Goal: Task Accomplishment & Management: Manage account settings

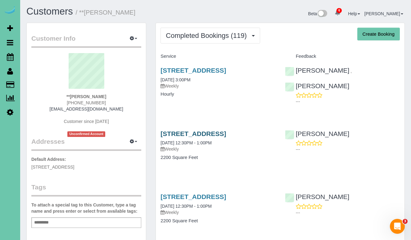
click at [177, 133] on link "2204 S 86th Ave, Omaha, NE 68124" at bounding box center [193, 133] width 66 height 7
click at [196, 68] on link "2204 S 86th Ave, Omaha, NE 68124" at bounding box center [193, 70] width 66 height 7
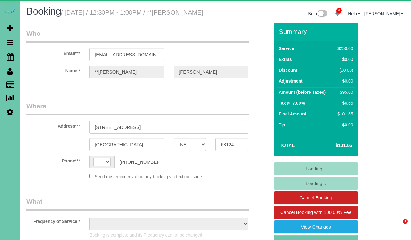
select select "NE"
select select "string:[GEOGRAPHIC_DATA]"
select select "string:fspay-3556f306-b69a-4621-8005-99cea364a67c"
select select "object:754"
select select "NE"
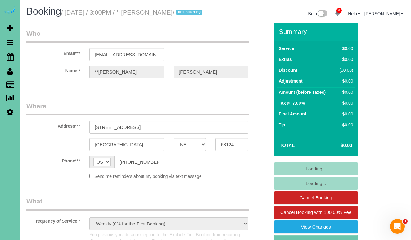
select select "object:977"
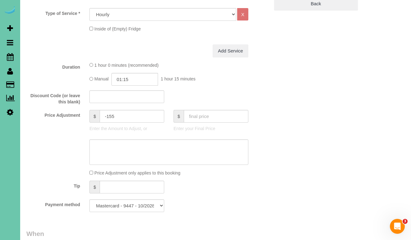
scroll to position [352, 0]
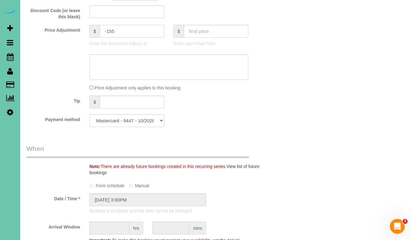
drag, startPoint x: 124, startPoint y: 38, endPoint x: 79, endPoint y: 39, distance: 45.3
click at [80, 39] on div "Price Adjustment $ -155 Enter the Amount to Adjust, or $ Enter your Final Price" at bounding box center [148, 37] width 252 height 25
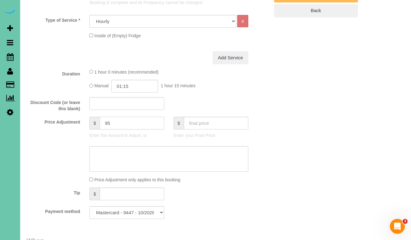
scroll to position [125, 0]
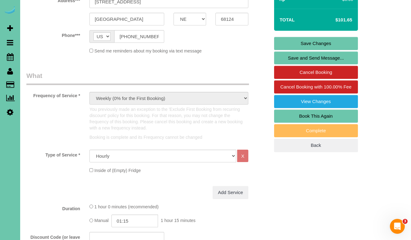
type input "95"
click at [293, 50] on link "Save Changes" at bounding box center [316, 43] width 84 height 13
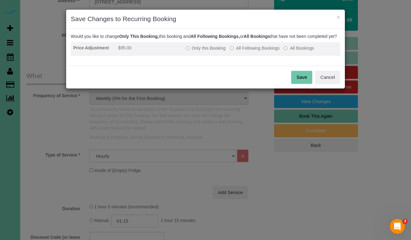
click at [217, 51] on label "Only this Booking" at bounding box center [206, 48] width 40 height 6
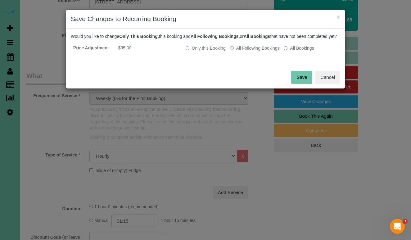
click at [296, 79] on button "Save" at bounding box center [301, 77] width 21 height 13
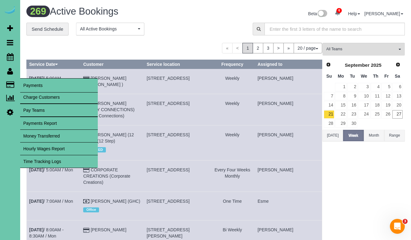
click at [30, 96] on link "Charge Customers" at bounding box center [59, 97] width 78 height 12
select select
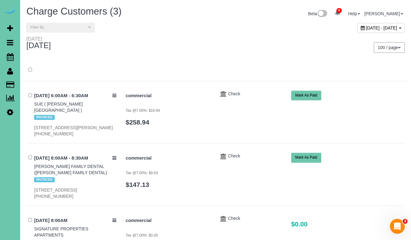
click at [366, 30] on span "[DATE] - [DATE]" at bounding box center [381, 27] width 31 height 5
type input "**********"
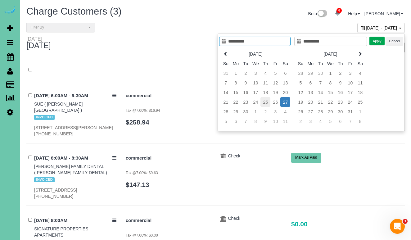
type input "**********"
click at [263, 101] on td "25" at bounding box center [265, 102] width 10 height 10
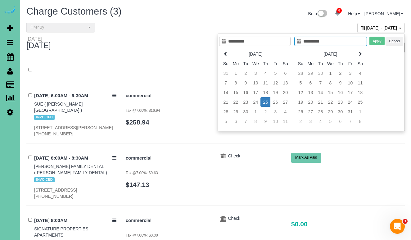
type input "**********"
click at [263, 101] on td "25" at bounding box center [265, 102] width 10 height 10
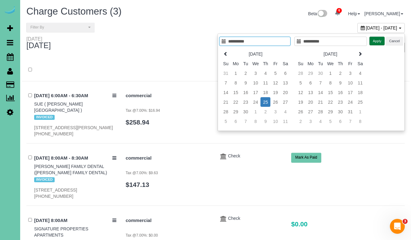
type input "**********"
click at [379, 40] on button "Apply" at bounding box center [377, 41] width 16 height 9
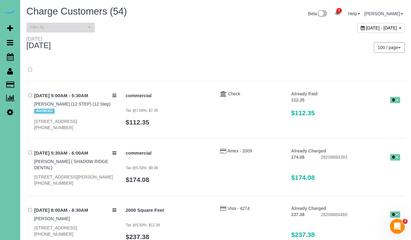
click at [83, 25] on span "Filter By" at bounding box center [58, 27] width 56 height 5
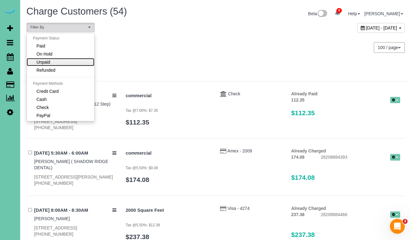
click at [62, 61] on link "Unpaid" at bounding box center [61, 62] width 68 height 8
select select "******"
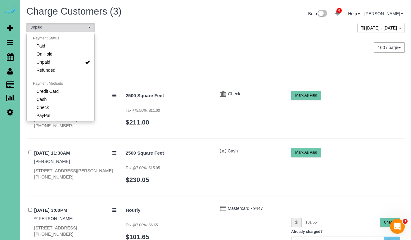
click at [233, 71] on div at bounding box center [216, 73] width 388 height 16
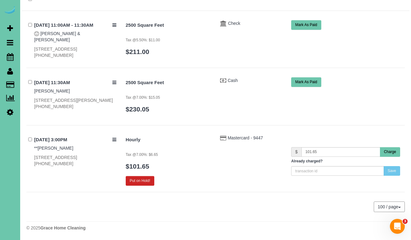
scroll to position [70, 0]
click at [389, 151] on button "Charge" at bounding box center [390, 152] width 20 height 10
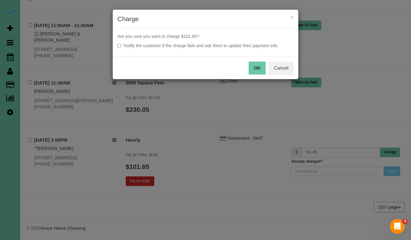
click at [259, 69] on button "OK" at bounding box center [257, 67] width 17 height 13
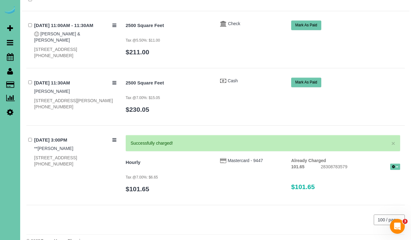
scroll to position [61, 0]
